Goal: Transaction & Acquisition: Purchase product/service

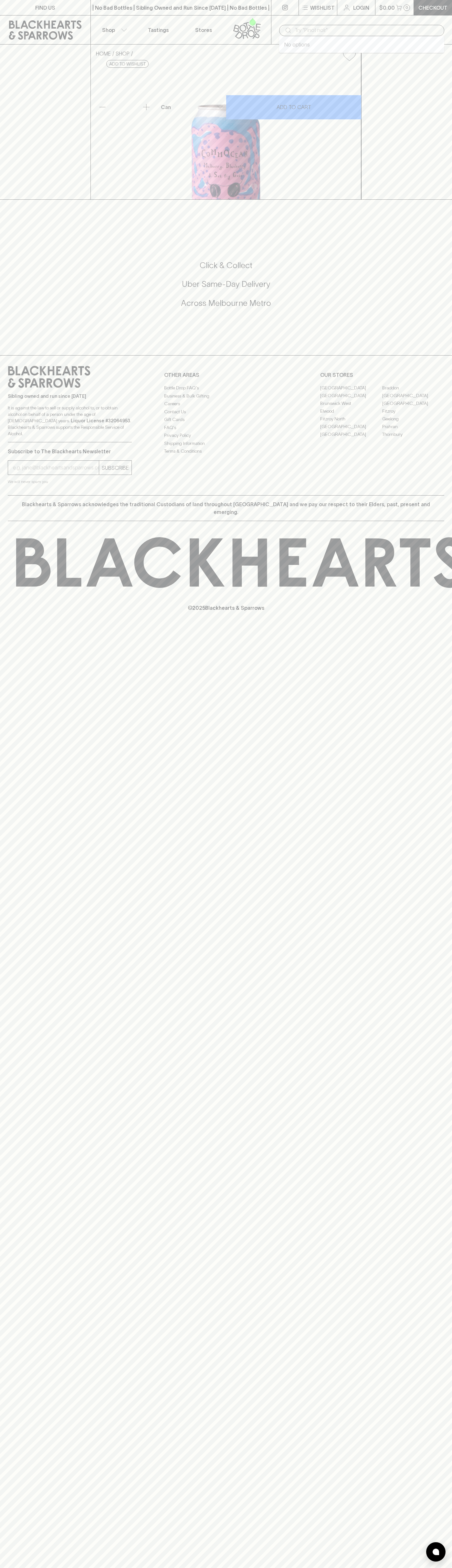
click at [298, 25] on input "text" at bounding box center [366, 30] width 144 height 11
click at [423, 1497] on div "FIND US | No Bad Bottles | Sibling Owned and Run Since [DATE] | No Bad Bottles …" at bounding box center [226, 784] width 452 height 1568
click at [88, 1567] on html "FIND US | No Bad Bottles | Sibling Owned and Run Since [DATE] | No Bad Bottles …" at bounding box center [226, 784] width 452 height 1568
click at [12, 886] on div "FIND US | No Bad Bottles | Sibling Owned and Run Since [DATE] | No Bad Bottles …" at bounding box center [226, 784] width 452 height 1568
